Goal: Communication & Community: Answer question/provide support

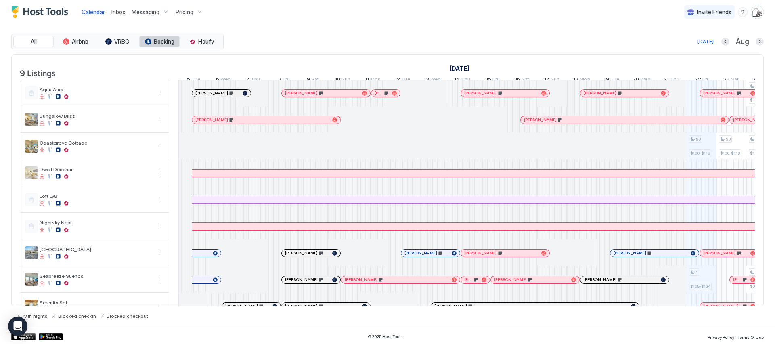
scroll to position [0, 449]
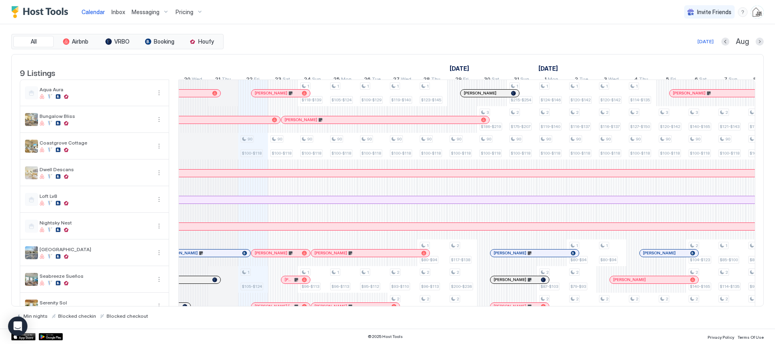
click at [122, 10] on span "Inbox" at bounding box center [118, 11] width 14 height 7
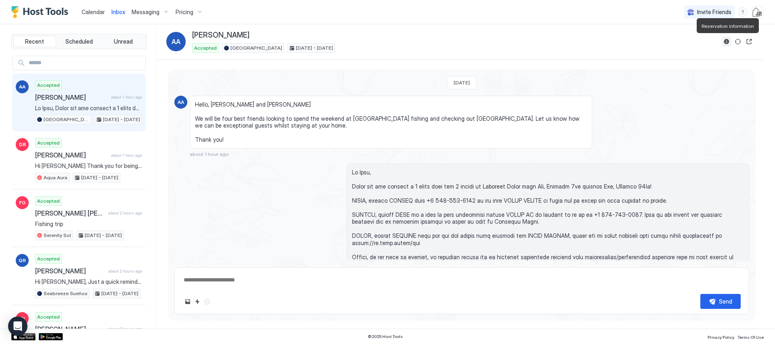
click at [727, 42] on button "Reservation information" at bounding box center [727, 42] width 10 height 10
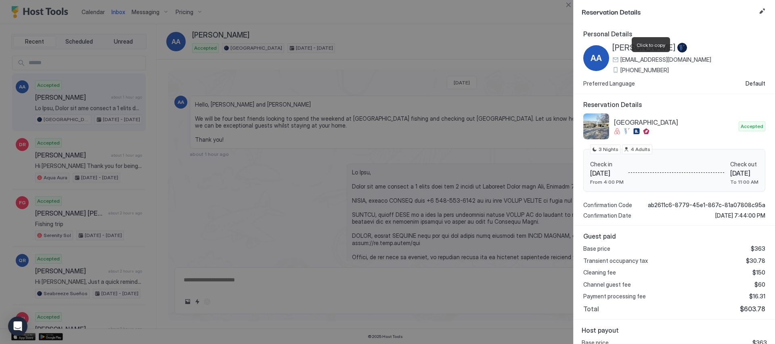
click at [676, 59] on span "[EMAIL_ADDRESS][DOMAIN_NAME]" at bounding box center [666, 59] width 91 height 7
click at [96, 11] on div at bounding box center [387, 172] width 775 height 344
click at [569, 6] on button "Close" at bounding box center [569, 5] width 10 height 10
